Goal: Task Accomplishment & Management: Manage account settings

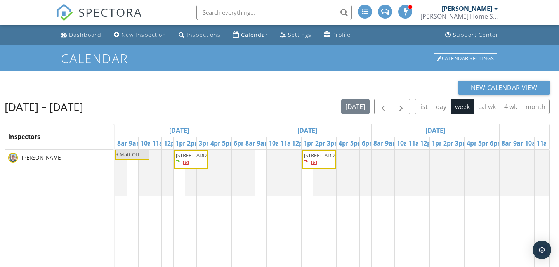
click at [103, 12] on span "SPECTORA" at bounding box center [110, 12] width 64 height 16
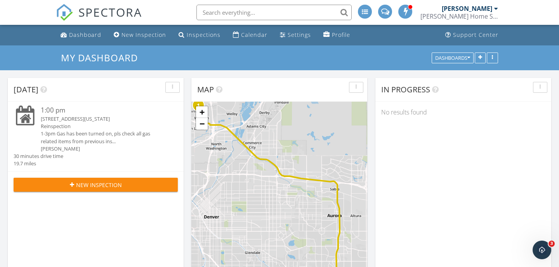
click at [87, 132] on div "1-3pm Gas has been turned on, pls check all gas related items from previous ins…" at bounding box center [102, 137] width 123 height 15
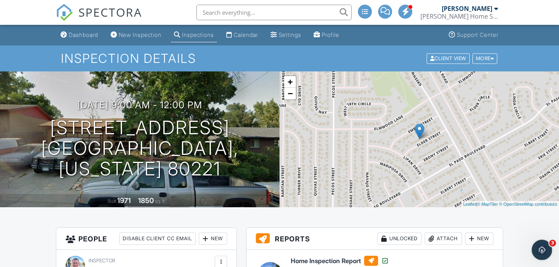
click at [535, 249] on icon "Open Intercom Messenger" at bounding box center [541, 249] width 13 height 13
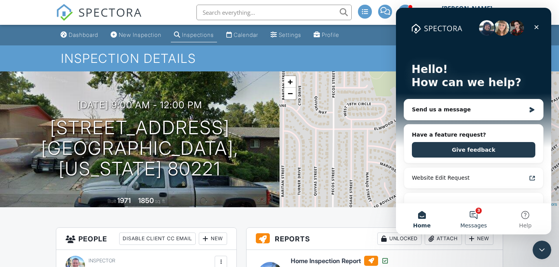
click at [474, 215] on button "3 Messages" at bounding box center [474, 218] width 52 height 31
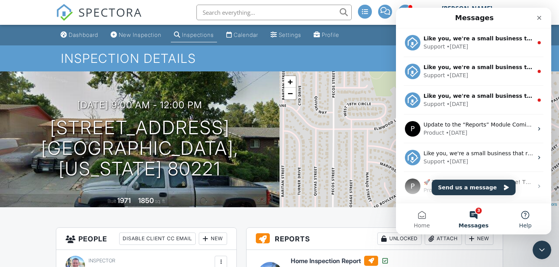
click at [518, 222] on button "Help" at bounding box center [526, 218] width 52 height 31
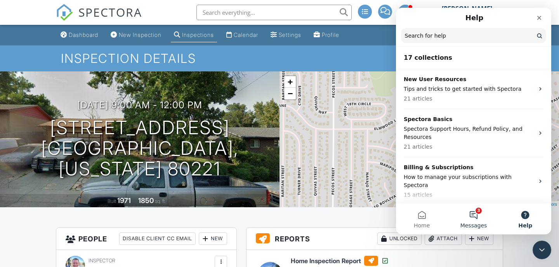
click at [476, 217] on button "3 Messages" at bounding box center [474, 218] width 52 height 31
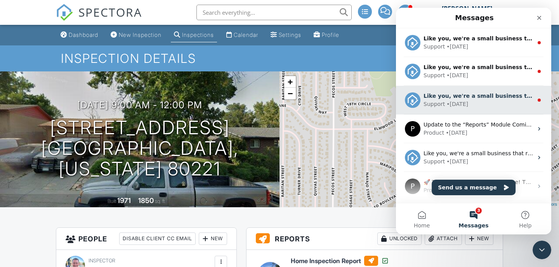
click at [471, 106] on div "Support • [DATE]" at bounding box center [478, 104] width 109 height 8
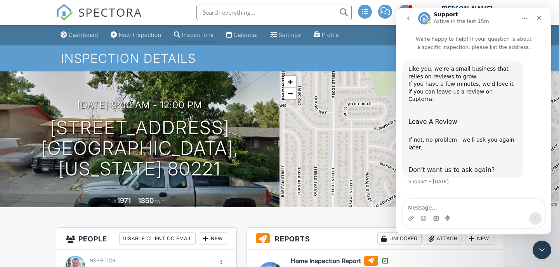
click at [410, 17] on icon "go back" at bounding box center [408, 18] width 6 height 6
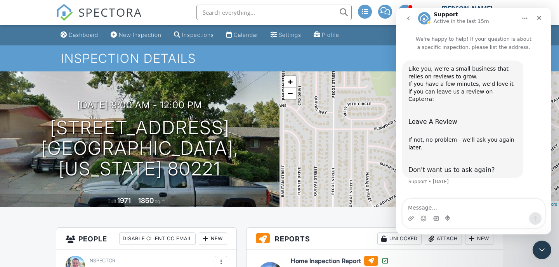
click at [406, 19] on icon "go back" at bounding box center [408, 18] width 6 height 6
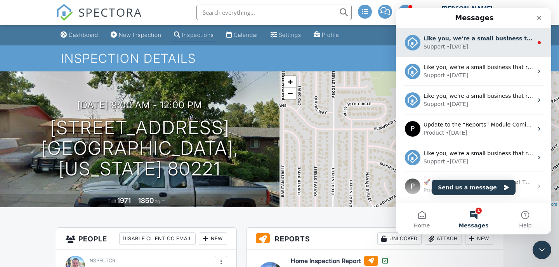
click at [437, 42] on div "Like you, we're a small business that relies on reviews to grow. If you have a …" at bounding box center [478, 39] width 109 height 8
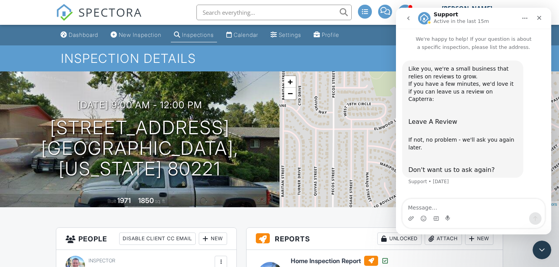
click at [408, 20] on icon "go back" at bounding box center [408, 18] width 6 height 6
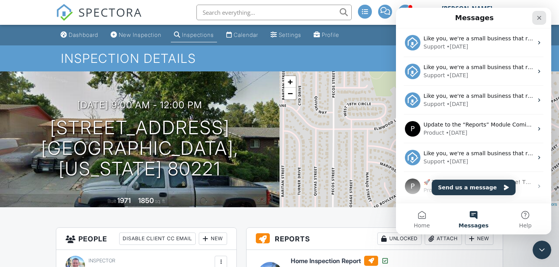
click at [538, 13] on div "Close" at bounding box center [539, 18] width 14 height 14
